Goal: Book appointment/travel/reservation

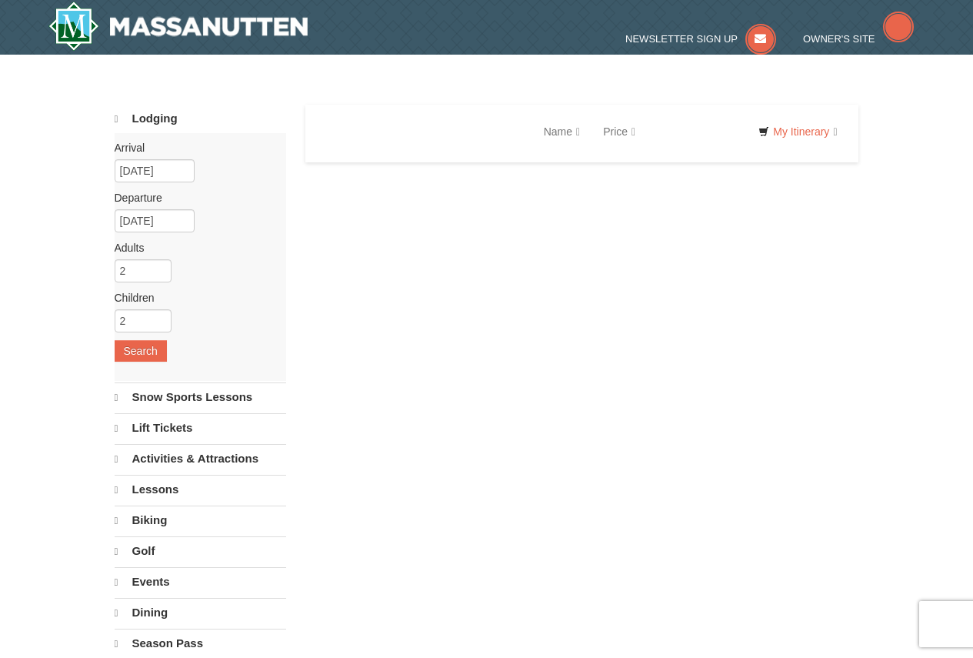
select select "9"
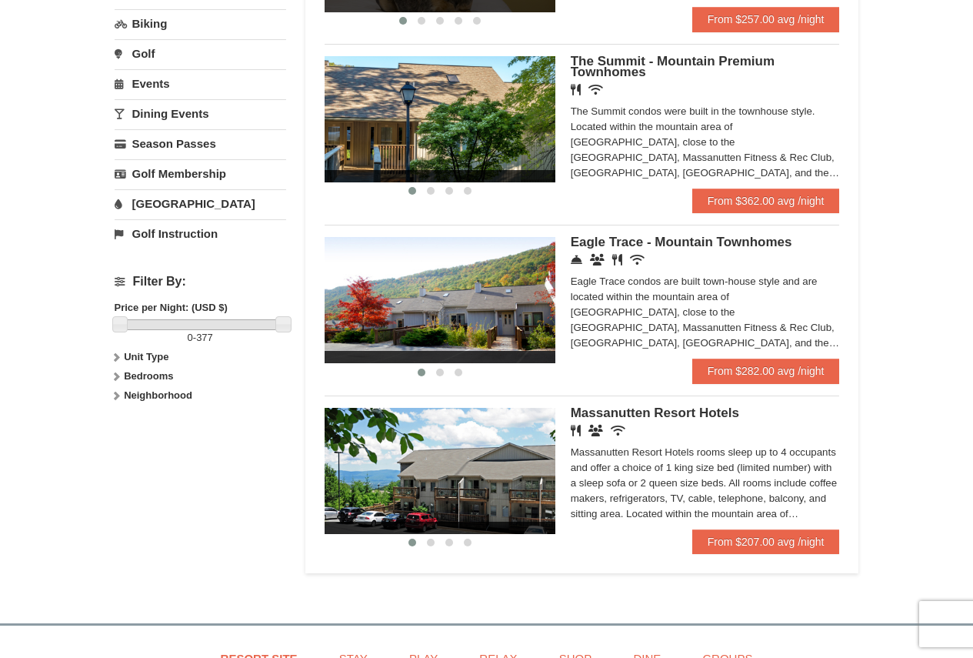
scroll to position [539, 0]
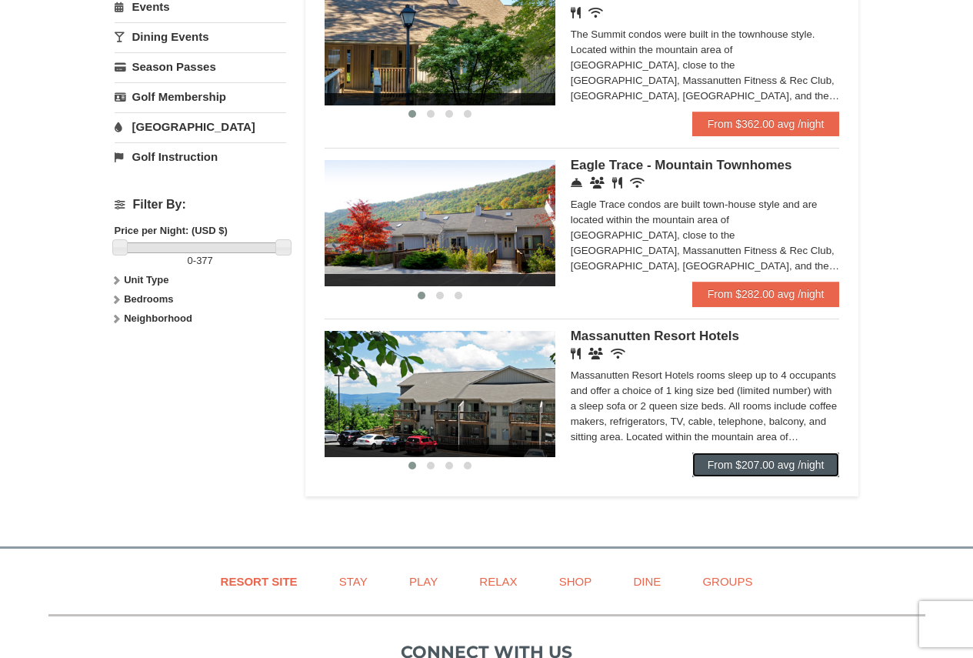
click at [745, 464] on link "From $207.00 avg /night" at bounding box center [766, 464] width 148 height 25
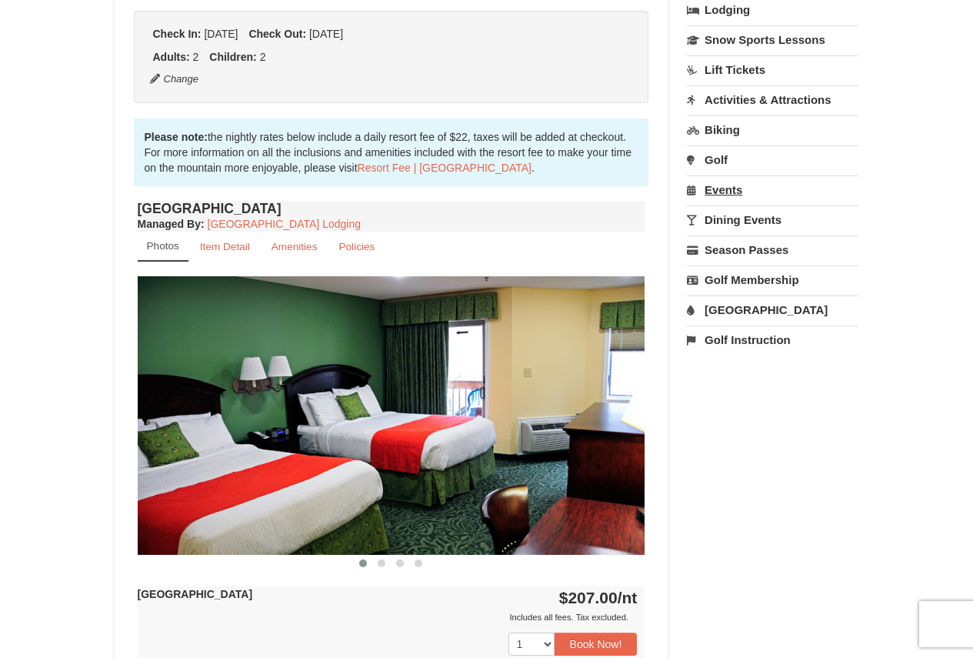
scroll to position [308, 0]
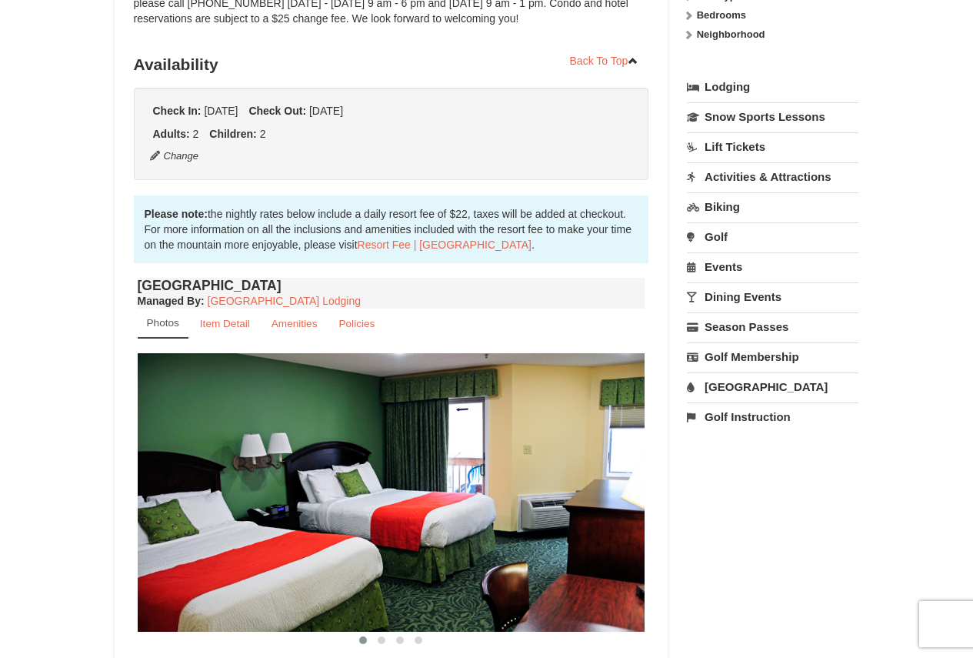
click at [733, 145] on link "Lift Tickets" at bounding box center [773, 146] width 172 height 28
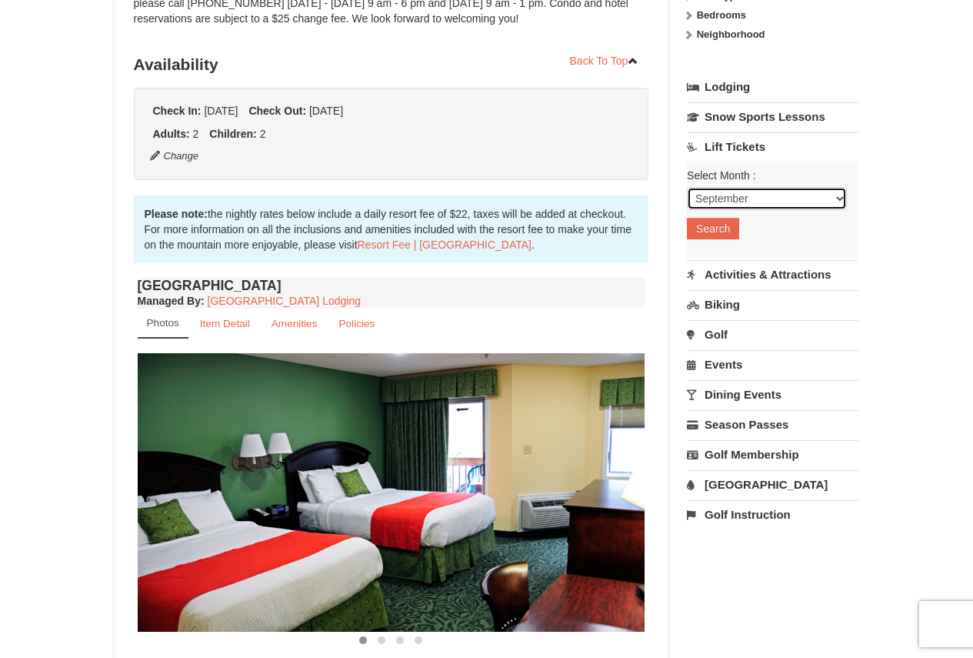
click at [755, 199] on select "September October November December January February March April May June July …" at bounding box center [767, 198] width 160 height 23
select select "1"
click at [687, 187] on select "September October November December January February March April May June July …" at bounding box center [767, 198] width 160 height 23
click at [718, 222] on button "Search" at bounding box center [713, 229] width 52 height 22
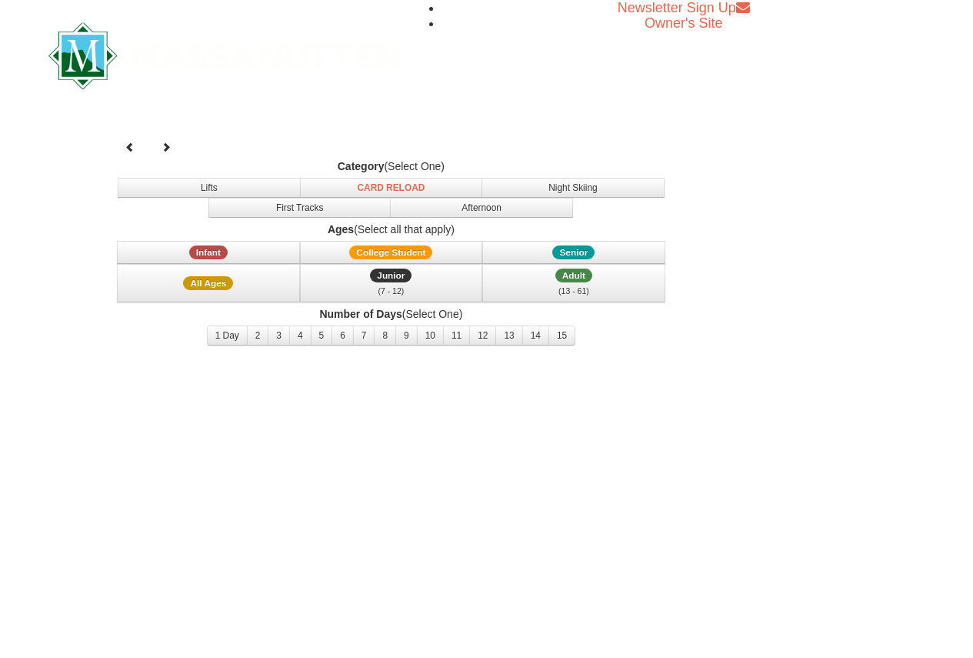
select select "1"
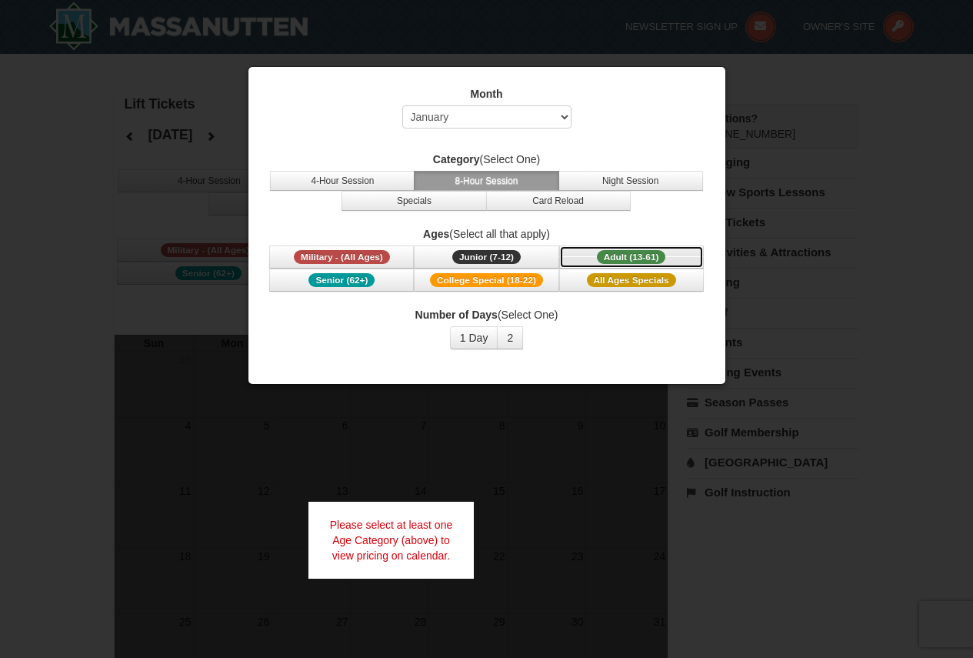
click at [639, 256] on span "Adult (13-61)" at bounding box center [631, 257] width 69 height 14
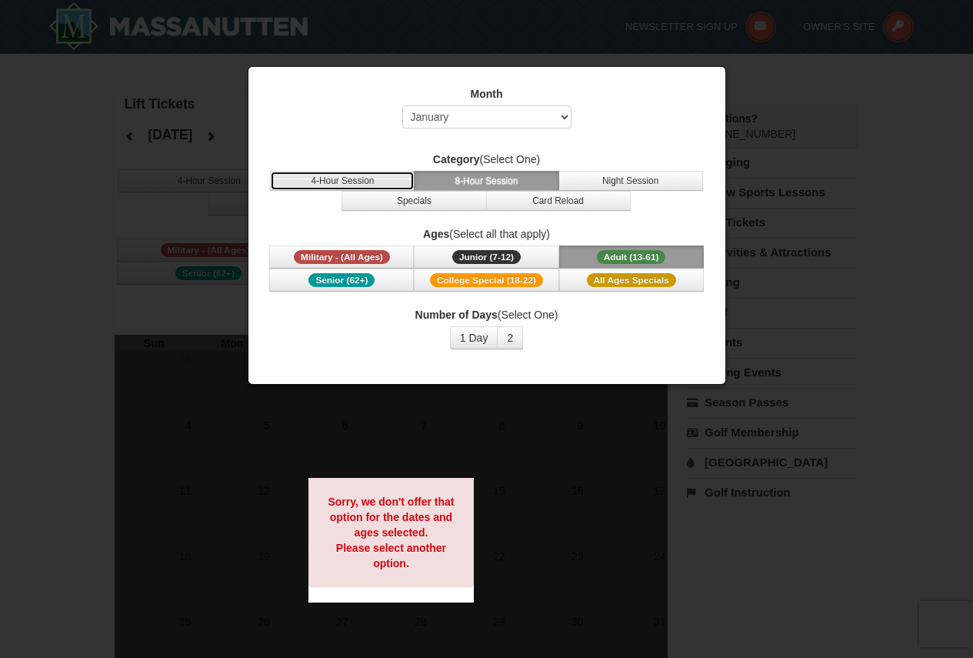
click at [361, 181] on button "4-Hour Session" at bounding box center [342, 181] width 145 height 20
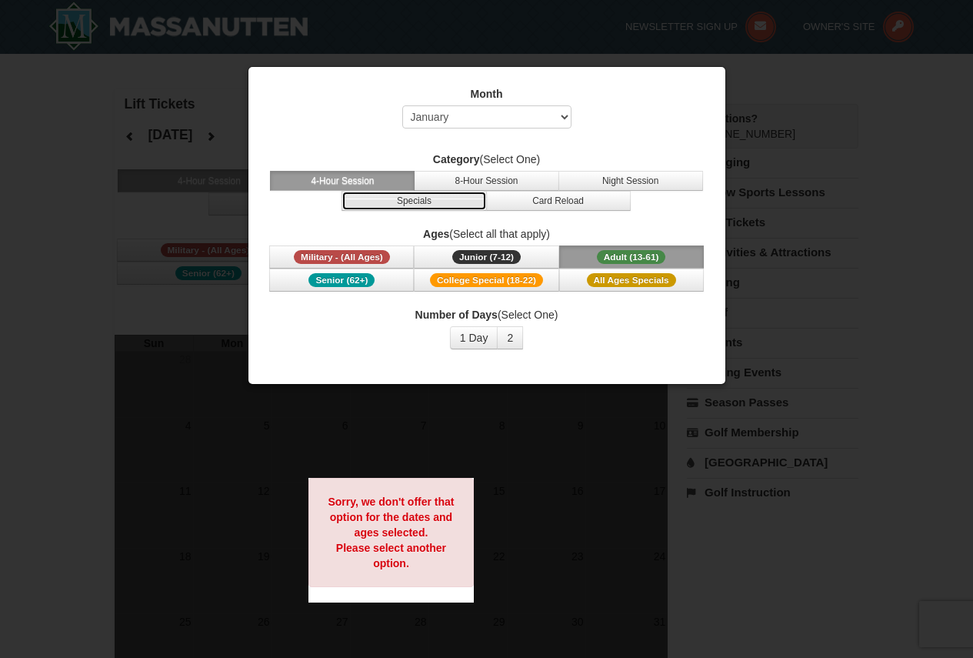
click at [425, 199] on button "Specials" at bounding box center [414, 201] width 145 height 20
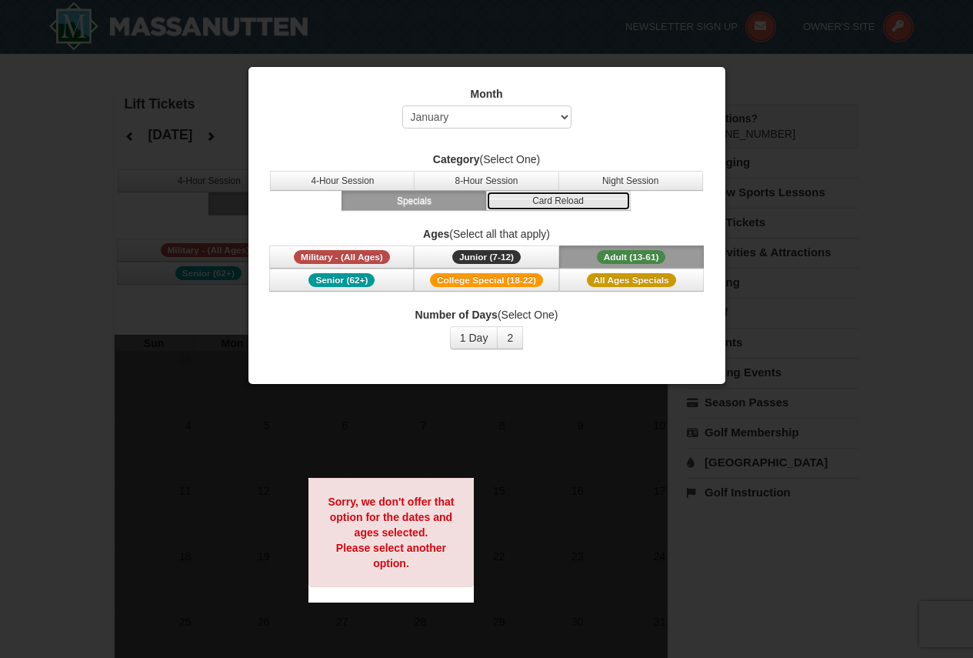
click at [565, 202] on button "Card Reload" at bounding box center [558, 201] width 145 height 20
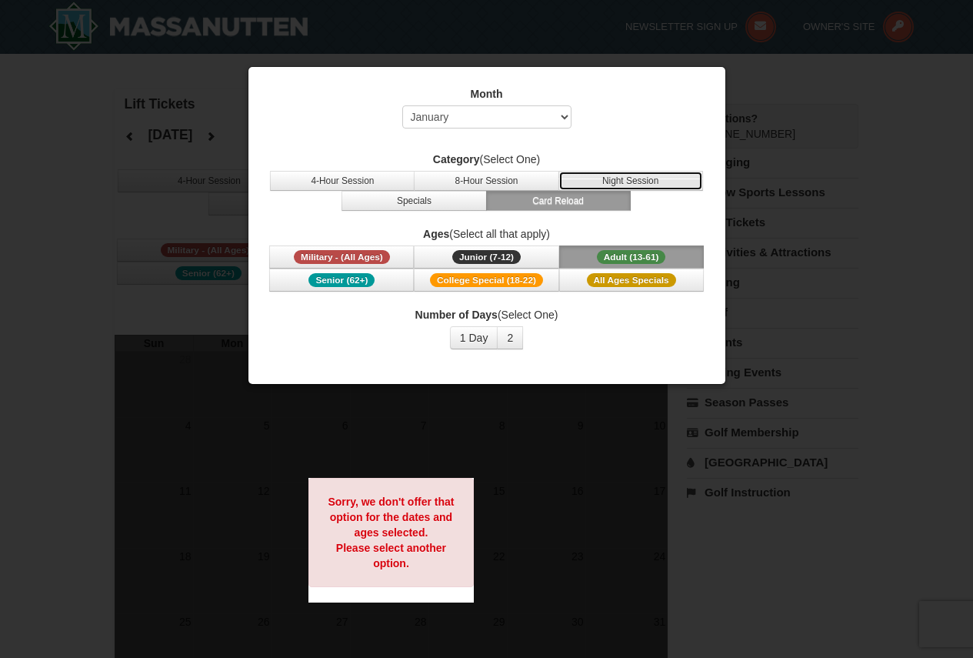
click at [635, 177] on button "Night Session" at bounding box center [631, 181] width 145 height 20
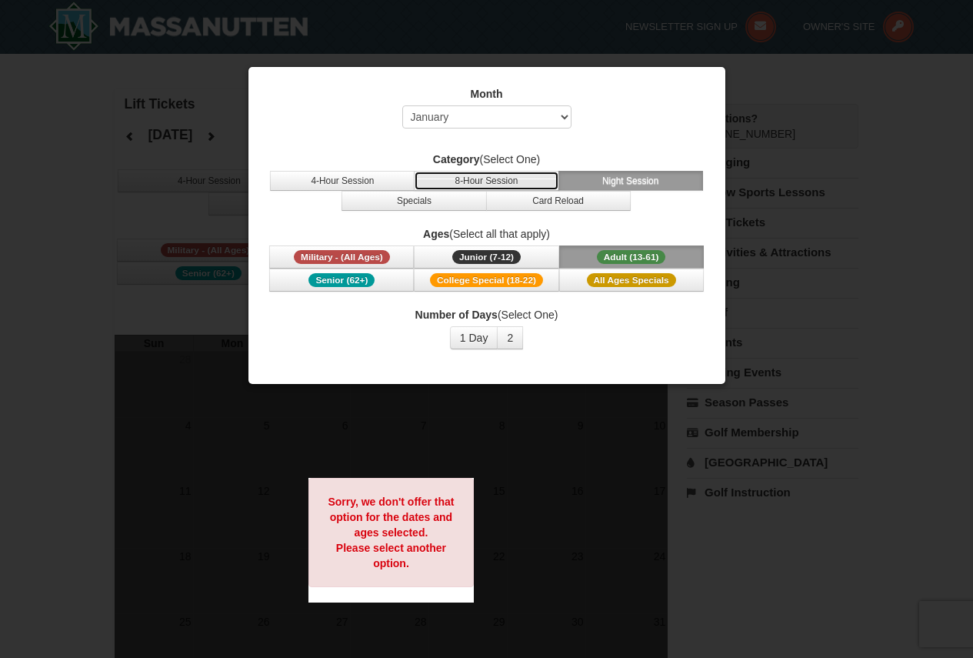
click at [486, 179] on button "8-Hour Session" at bounding box center [486, 181] width 145 height 20
click at [483, 335] on button "1 Day" at bounding box center [474, 337] width 48 height 23
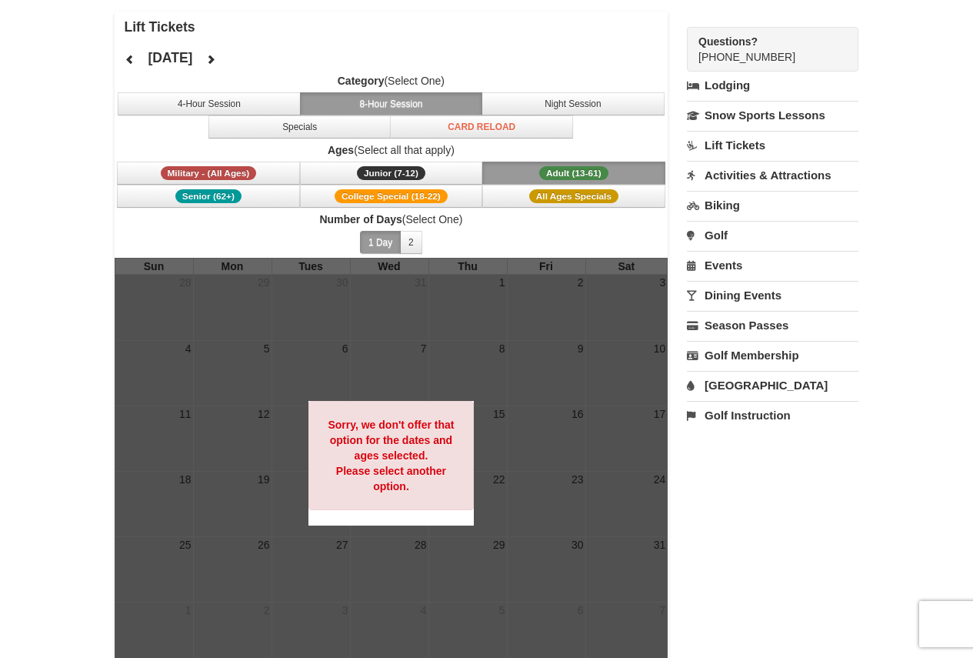
scroll to position [154, 0]
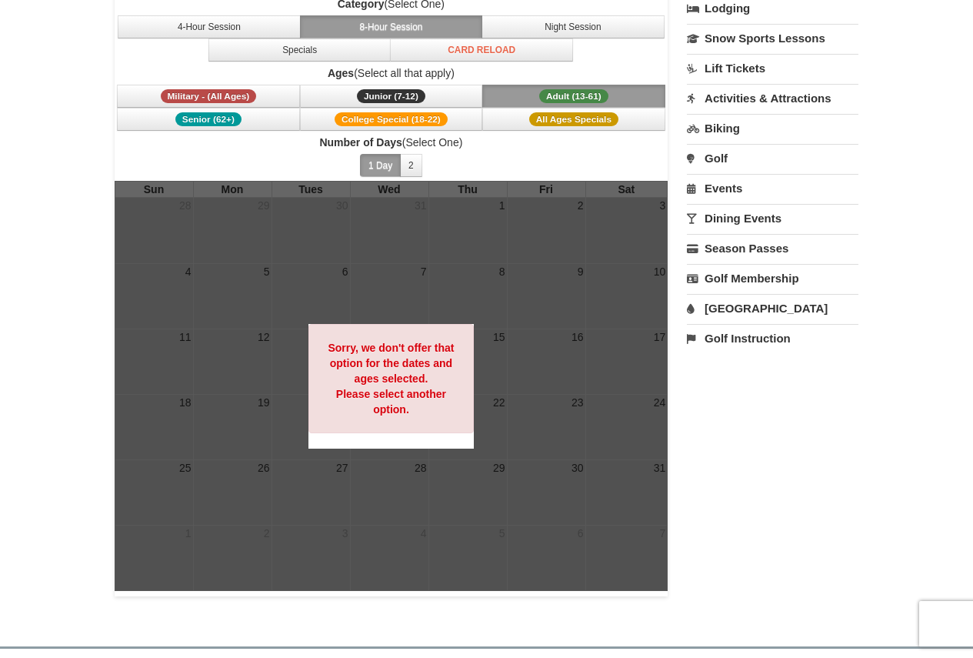
click at [575, 342] on div at bounding box center [392, 386] width 554 height 410
click at [419, 165] on button "2" at bounding box center [411, 165] width 22 height 23
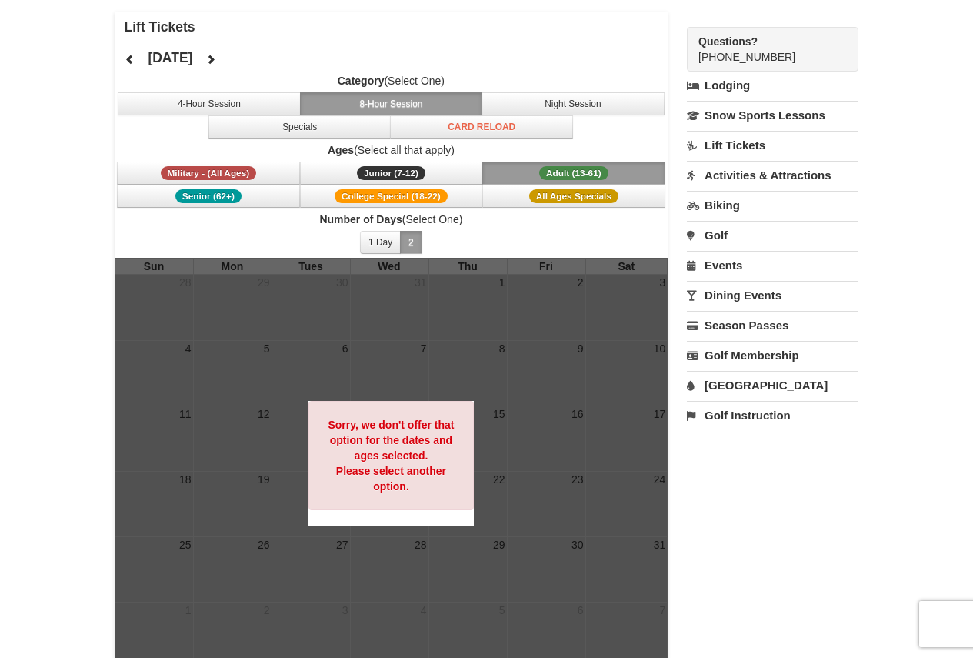
click at [411, 105] on button "8-Hour Session" at bounding box center [391, 103] width 183 height 23
click at [566, 345] on div at bounding box center [392, 463] width 554 height 410
